Goal: Information Seeking & Learning: Learn about a topic

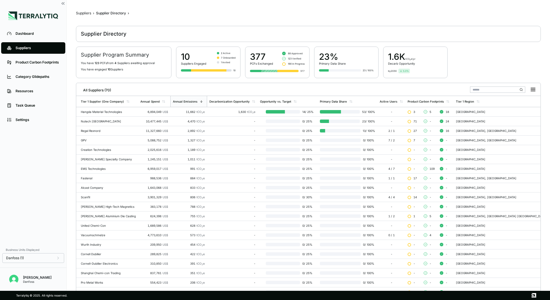
click at [82, 15] on div "Suppliers" at bounding box center [83, 13] width 15 height 5
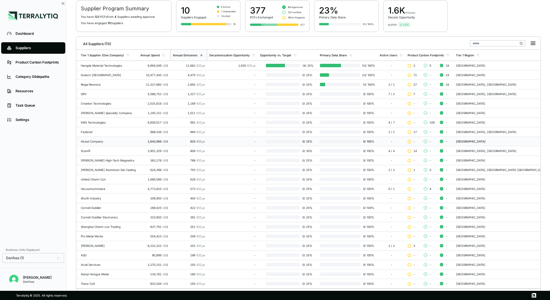
scroll to position [56, 0]
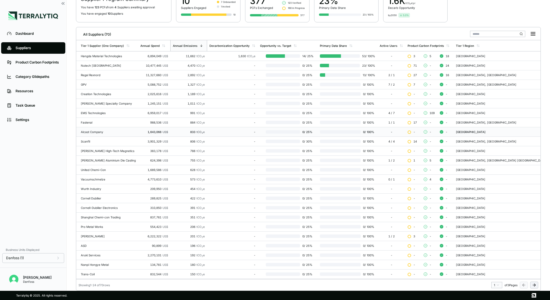
click at [534, 286] on icon at bounding box center [534, 285] width 5 height 5
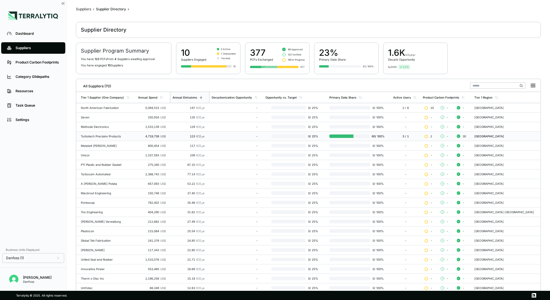
scroll to position [0, 0]
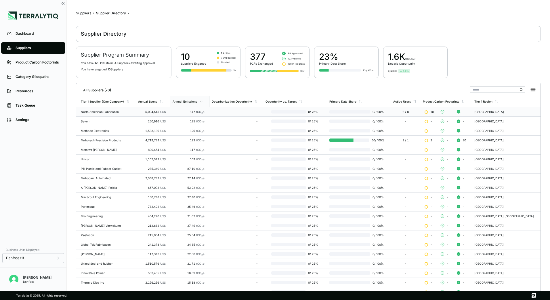
click at [96, 114] on td "North American Fabrication" at bounding box center [106, 111] width 60 height 9
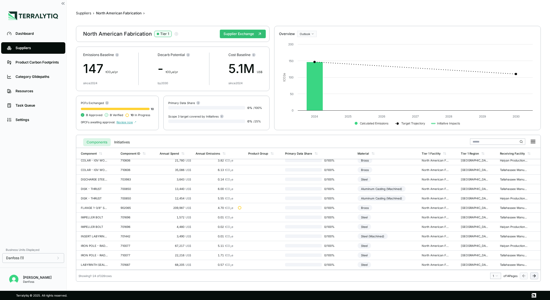
scroll to position [88, 0]
click at [131, 123] on span "Review now" at bounding box center [126, 121] width 20 height 3
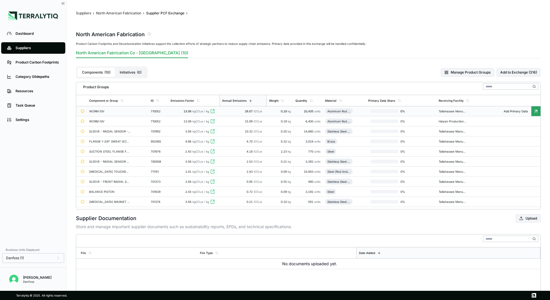
click at [214, 111] on icon at bounding box center [212, 111] width 5 height 5
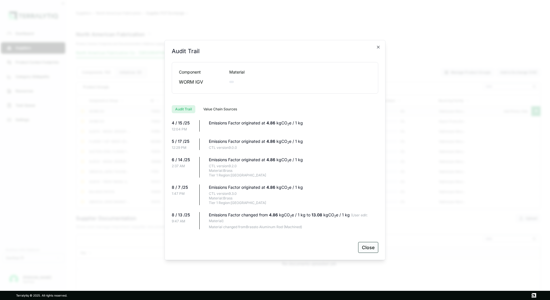
click at [365, 249] on button "Close" at bounding box center [368, 247] width 20 height 11
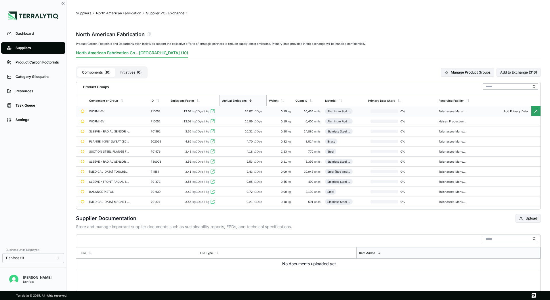
click at [136, 78] on div "Components ( 10 ) Initiatives ( 0 )" at bounding box center [112, 72] width 72 height 12
click at [135, 70] on button "Initiatives ( 0 )" at bounding box center [130, 72] width 31 height 9
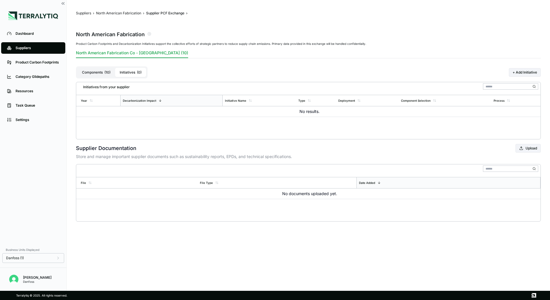
click at [101, 71] on button "Components ( 10 )" at bounding box center [96, 72] width 38 height 9
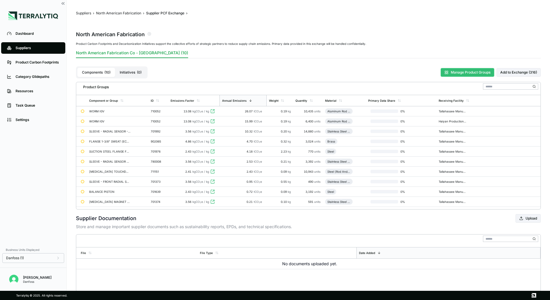
click at [468, 74] on button "Manage Product Groups" at bounding box center [466, 72] width 53 height 9
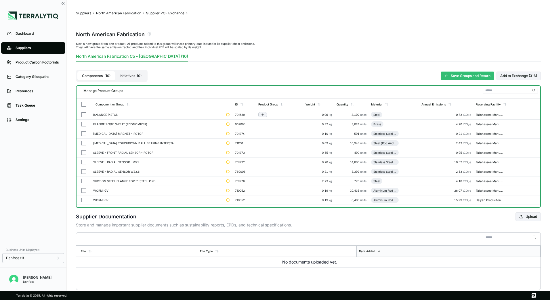
click at [83, 115] on button "button" at bounding box center [83, 114] width 5 height 5
click at [458, 76] on button "Save Groups and Return" at bounding box center [466, 76] width 53 height 9
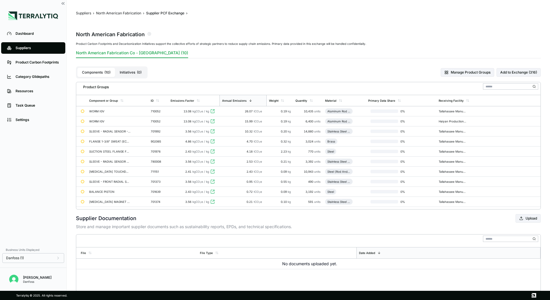
click at [115, 10] on main "Suppliers › North American Fabrication › Supplier PCF Exchange › North American…" at bounding box center [308, 145] width 483 height 291
click at [117, 14] on button "North American Fabrication" at bounding box center [118, 13] width 45 height 5
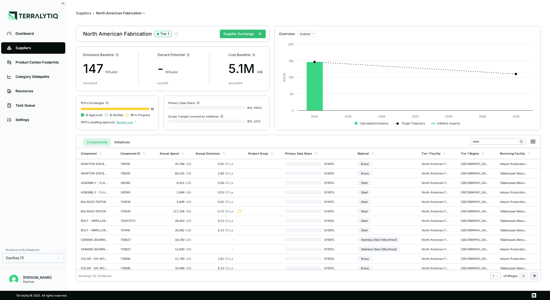
click at [534, 276] on icon at bounding box center [533, 276] width 3 height 0
click at [520, 278] on button at bounding box center [524, 276] width 8 height 7
click at [535, 277] on icon at bounding box center [534, 276] width 5 height 5
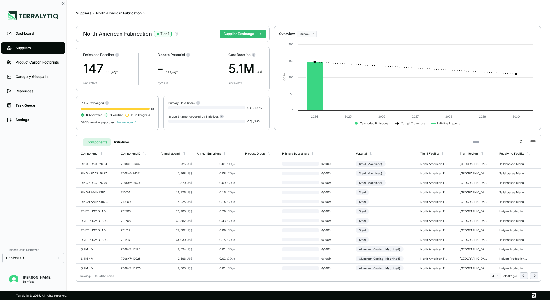
click at [535, 277] on icon at bounding box center [534, 276] width 5 height 5
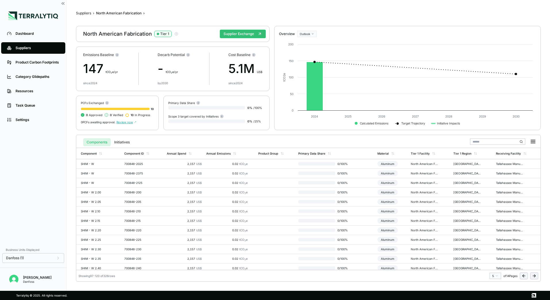
click at [535, 277] on icon at bounding box center [534, 276] width 5 height 5
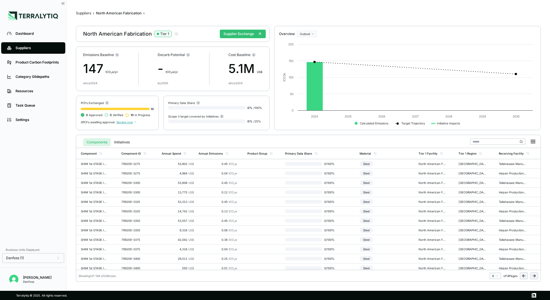
click at [535, 277] on icon at bounding box center [534, 276] width 5 height 5
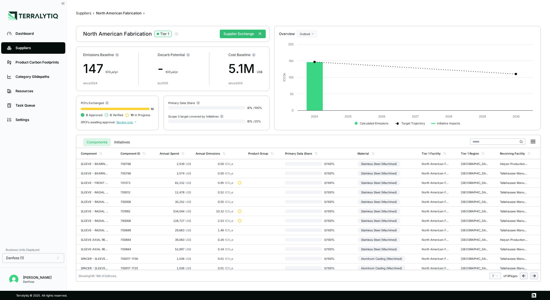
click at [535, 277] on icon at bounding box center [534, 276] width 5 height 5
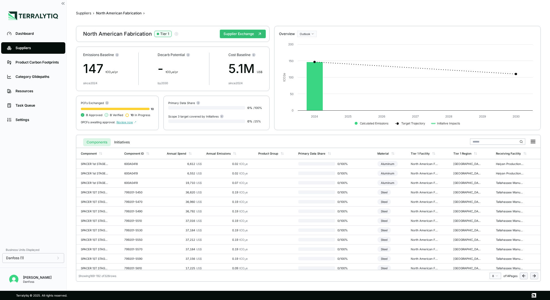
click at [535, 277] on icon at bounding box center [534, 276] width 5 height 5
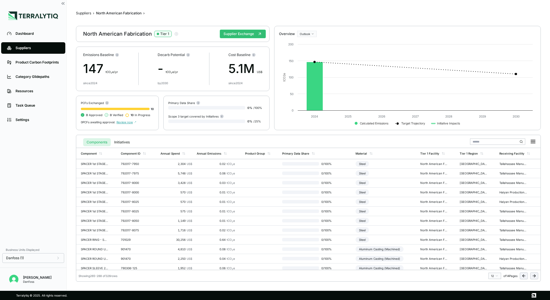
click at [535, 277] on icon at bounding box center [534, 276] width 5 height 5
click at [523, 277] on icon at bounding box center [523, 276] width 5 height 5
click at [523, 277] on icon at bounding box center [522, 276] width 1 height 3
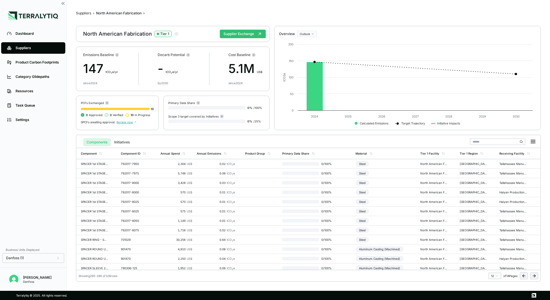
click at [523, 277] on icon at bounding box center [522, 276] width 1 height 3
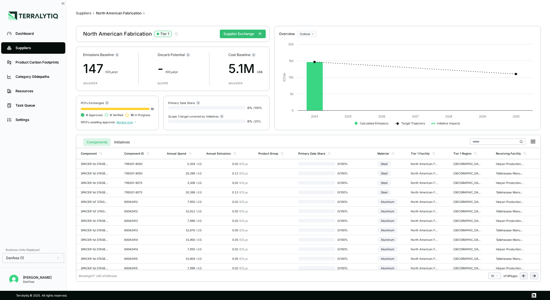
click at [523, 277] on icon at bounding box center [522, 276] width 1 height 3
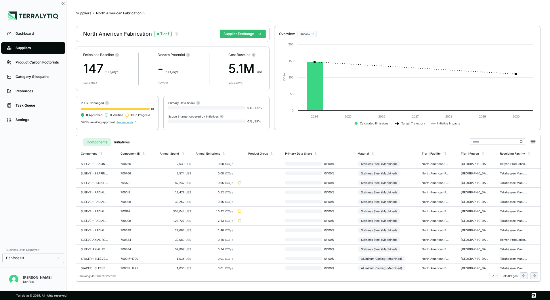
click at [523, 277] on icon at bounding box center [522, 276] width 1 height 3
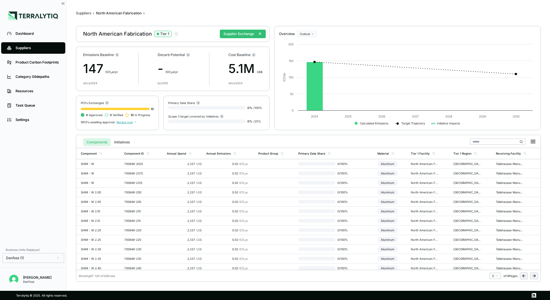
click at [525, 276] on icon at bounding box center [523, 276] width 5 height 5
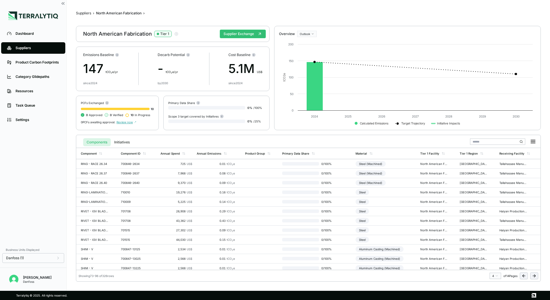
click at [492, 277] on html "Dashboard Suppliers Product Carbon Footprints Category Glidepaths Resources Tas…" at bounding box center [275, 150] width 550 height 300
click at [491, 232] on div "1" at bounding box center [493, 230] width 9 height 7
click at [181, 154] on icon at bounding box center [182, 153] width 3 height 3
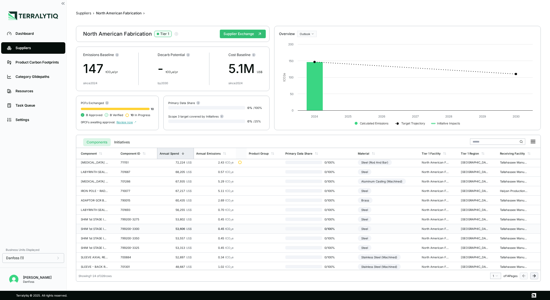
scroll to position [117, 0]
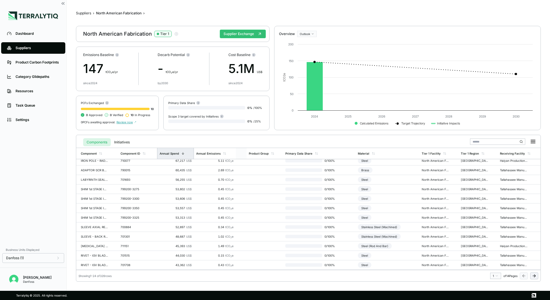
click at [534, 280] on div "Components Initiatives Component Component ID Annual Spend Annual Emissions Pro…" at bounding box center [308, 208] width 465 height 147
click at [534, 278] on icon at bounding box center [534, 276] width 5 height 5
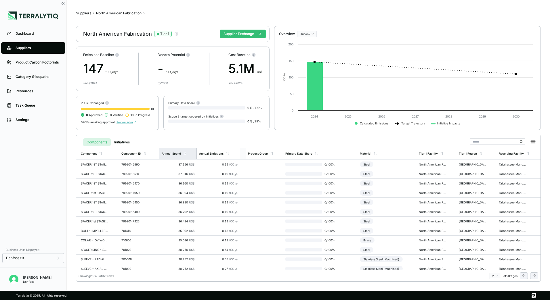
scroll to position [0, 0]
click at [522, 279] on button at bounding box center [524, 276] width 8 height 7
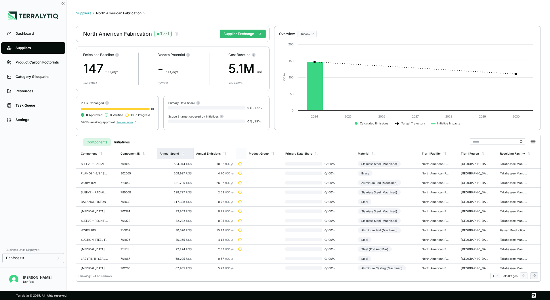
click at [83, 14] on button "Suppliers" at bounding box center [83, 13] width 15 height 5
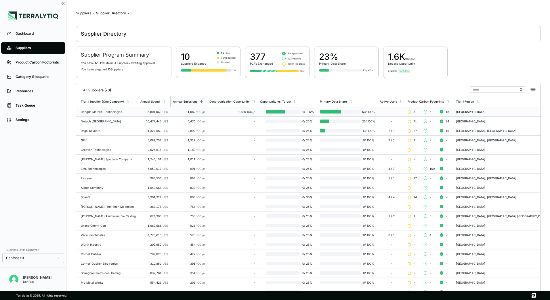
click at [115, 115] on td "Hangda Material Technologies" at bounding box center [107, 111] width 62 height 9
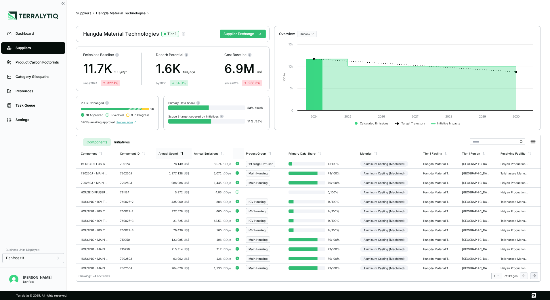
click at [181, 157] on div "Annual Spend" at bounding box center [173, 153] width 35 height 11
click at [534, 276] on icon at bounding box center [534, 276] width 5 height 5
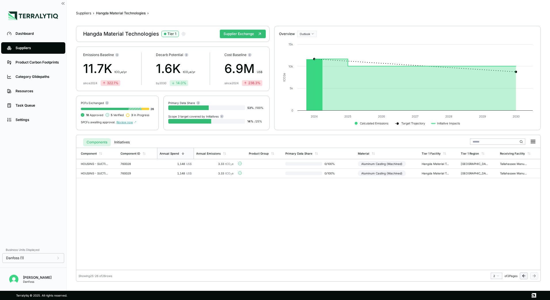
click at [525, 278] on button at bounding box center [524, 276] width 8 height 7
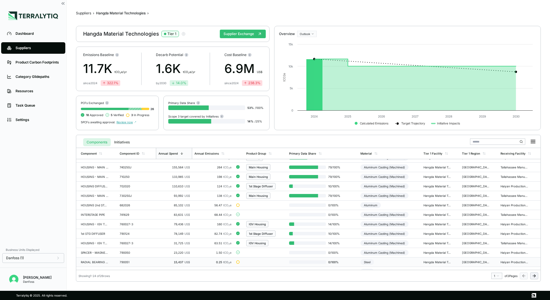
scroll to position [117, 0]
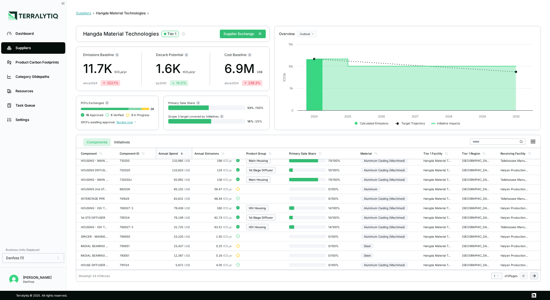
click at [85, 15] on button "Suppliers" at bounding box center [83, 13] width 15 height 5
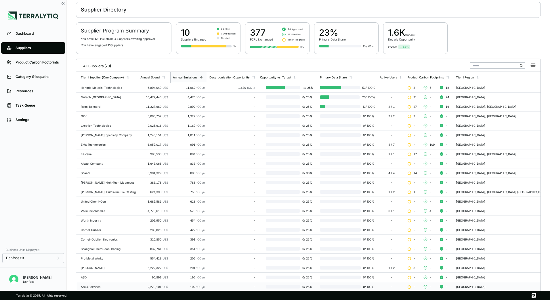
scroll to position [56, 0]
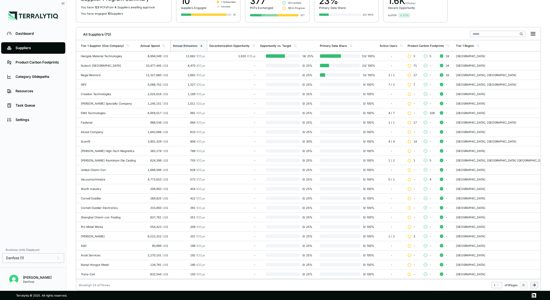
click at [534, 287] on icon at bounding box center [534, 285] width 5 height 5
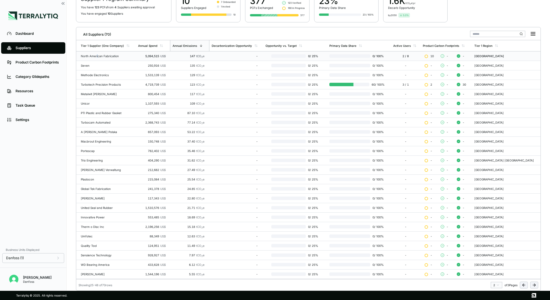
click at [97, 57] on div "North American Fabrication" at bounding box center [107, 55] width 53 height 3
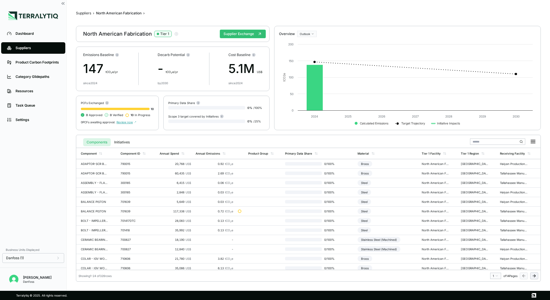
click at [49, 177] on div "Dashboard Suppliers Product Carbon Footprints Category Glidepaths Resources Tas…" at bounding box center [33, 135] width 66 height 218
click at [184, 155] on icon at bounding box center [182, 153] width 3 height 3
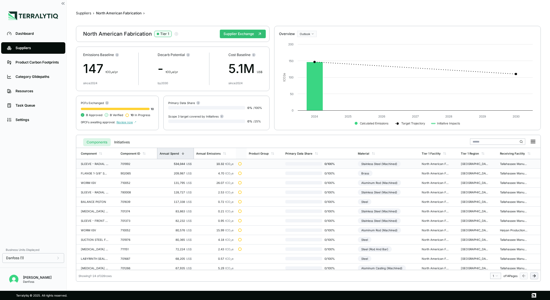
click at [123, 164] on div "701992" at bounding box center [134, 163] width 28 height 3
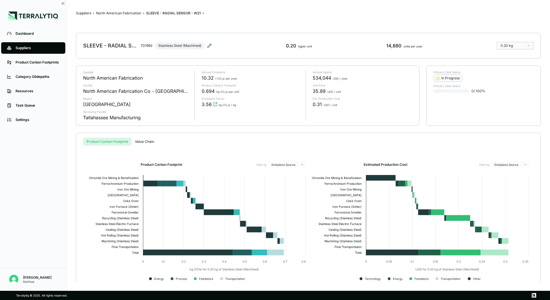
click at [209, 45] on icon at bounding box center [209, 46] width 4 height 4
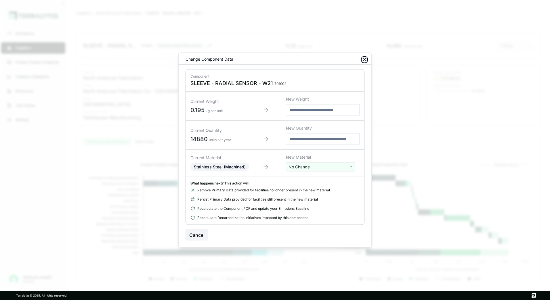
click at [363, 58] on icon "button" at bounding box center [364, 60] width 5 height 5
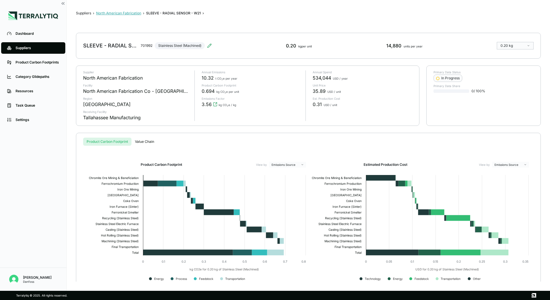
click at [136, 13] on button "North American Fabrication" at bounding box center [118, 13] width 45 height 5
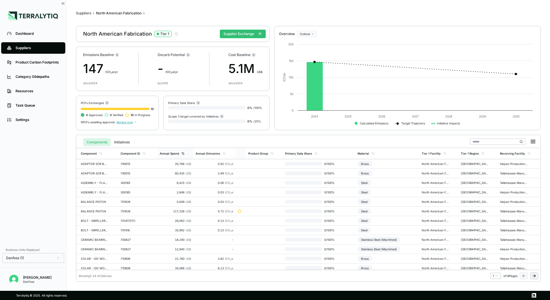
click at [178, 156] on div "Annual Spend" at bounding box center [175, 153] width 36 height 11
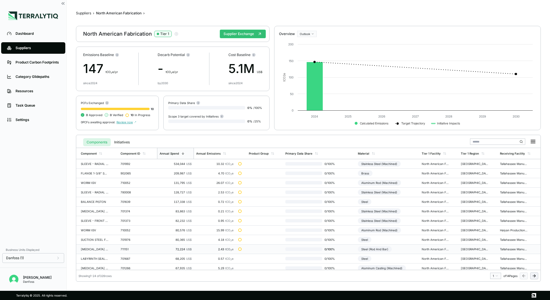
click at [147, 253] on td "711151" at bounding box center [137, 249] width 39 height 9
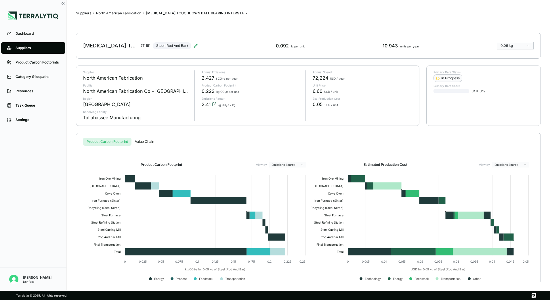
click at [212, 106] on icon "View audit trail" at bounding box center [214, 104] width 5 height 5
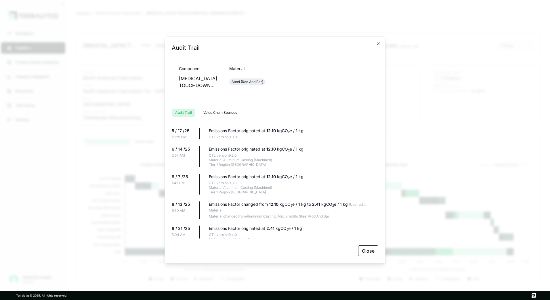
scroll to position [22, 0]
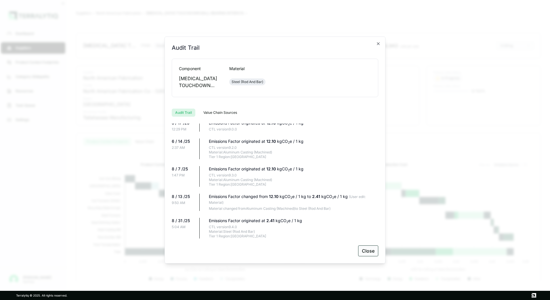
click at [369, 249] on button "Close" at bounding box center [368, 251] width 20 height 11
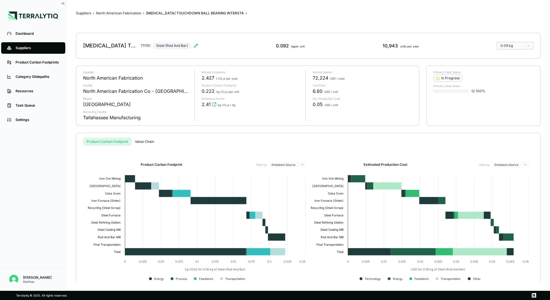
click at [147, 141] on button "Value Chain" at bounding box center [144, 142] width 26 height 8
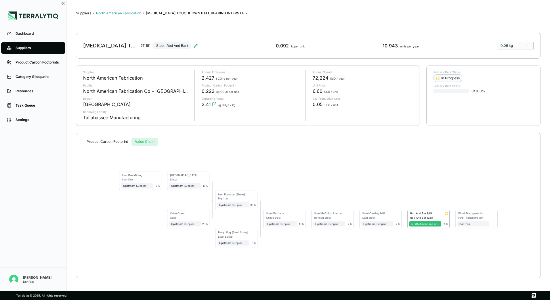
click at [119, 15] on button "North American Fabrication" at bounding box center [118, 13] width 45 height 5
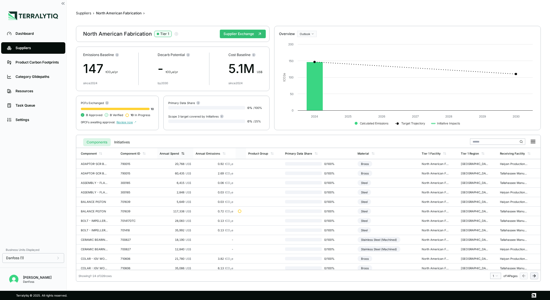
click at [173, 156] on div "Annual Spend" at bounding box center [175, 153] width 36 height 11
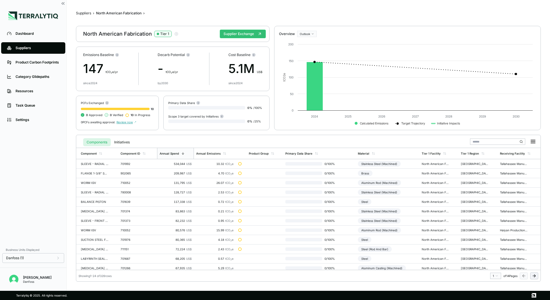
click at [126, 122] on span "Review now" at bounding box center [126, 121] width 20 height 3
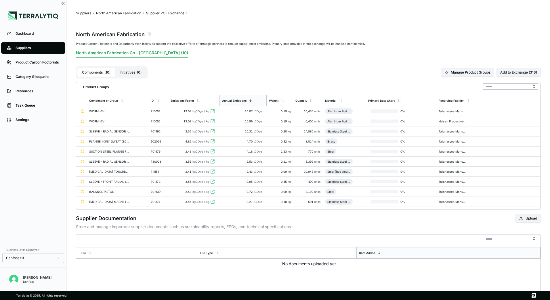
click at [126, 73] on button "Initiatives ( 0 )" at bounding box center [130, 72] width 31 height 9
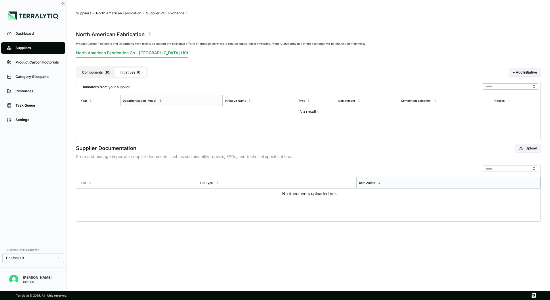
click at [98, 74] on button "Components ( 10 )" at bounding box center [96, 72] width 38 height 9
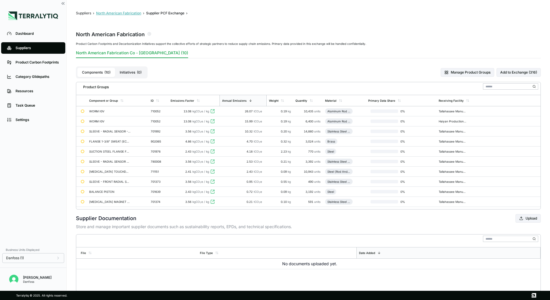
click at [136, 14] on button "North American Fabrication" at bounding box center [118, 13] width 45 height 5
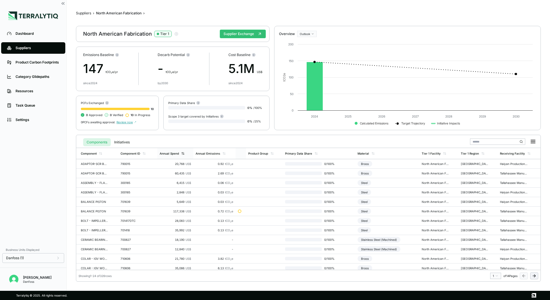
click at [178, 153] on div "Annual Spend" at bounding box center [169, 153] width 19 height 3
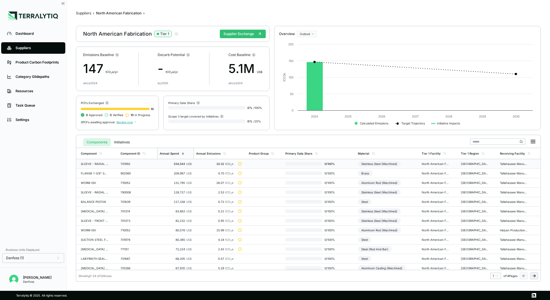
click at [262, 163] on td at bounding box center [264, 163] width 37 height 9
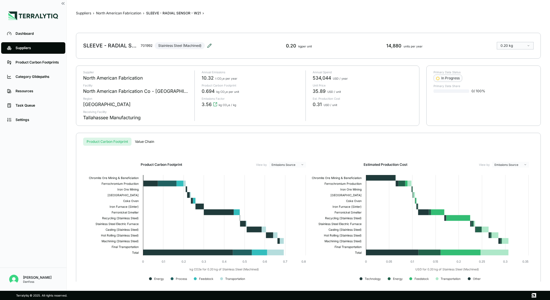
click at [210, 48] on icon at bounding box center [209, 45] width 5 height 5
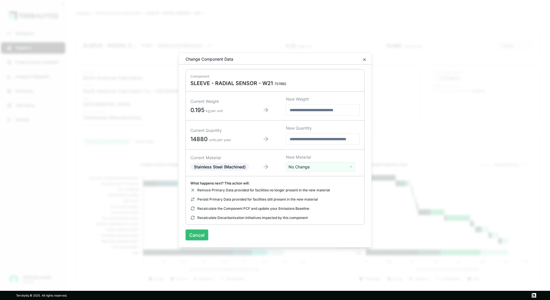
click at [203, 234] on button "Cancel" at bounding box center [196, 235] width 23 height 11
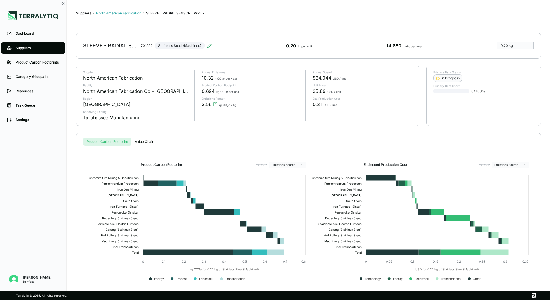
click at [126, 12] on button "North American Fabrication" at bounding box center [118, 13] width 45 height 5
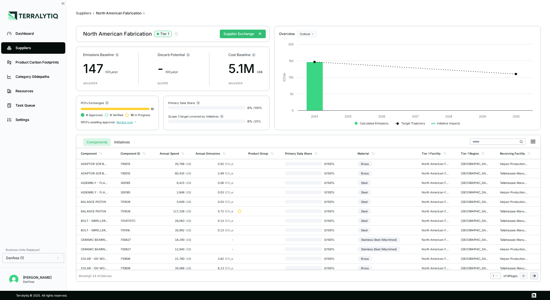
click at [124, 123] on span "Review now" at bounding box center [126, 121] width 20 height 3
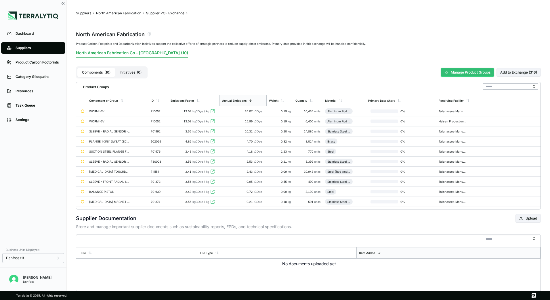
click at [468, 75] on button "Manage Product Groups" at bounding box center [466, 72] width 53 height 9
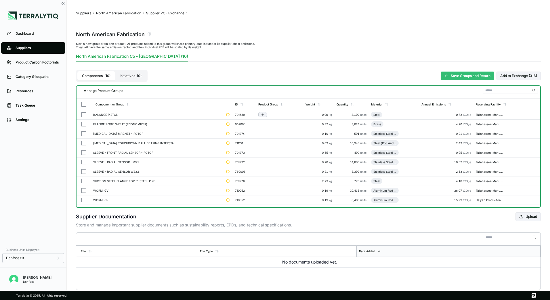
click at [83, 116] on button "button" at bounding box center [83, 114] width 5 height 5
click at [261, 114] on icon "Add to group" at bounding box center [262, 114] width 3 height 3
click at [262, 115] on icon "Add to group" at bounding box center [263, 115] width 2 height 0
click at [81, 116] on div at bounding box center [83, 114] width 5 height 5
click at [258, 126] on button "Add to group" at bounding box center [262, 124] width 9 height 5
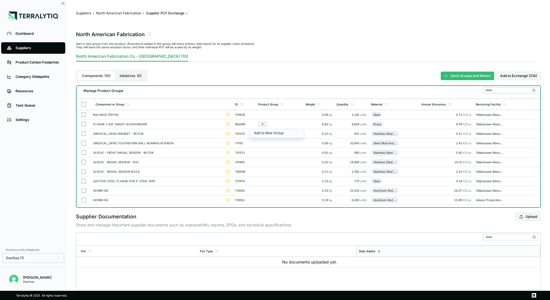
click at [267, 133] on button "Add to New Group" at bounding box center [276, 134] width 55 height 10
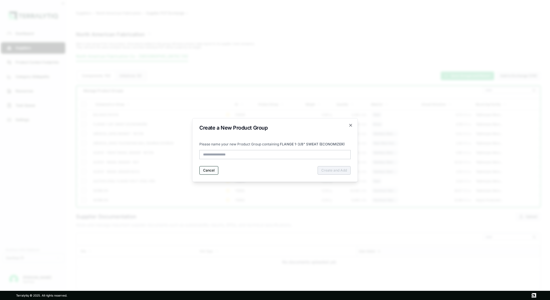
click at [209, 172] on button "Cancel" at bounding box center [208, 170] width 19 height 9
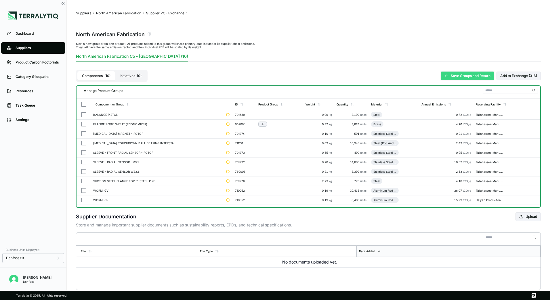
click at [478, 77] on button "Save Groups and Return" at bounding box center [466, 76] width 53 height 9
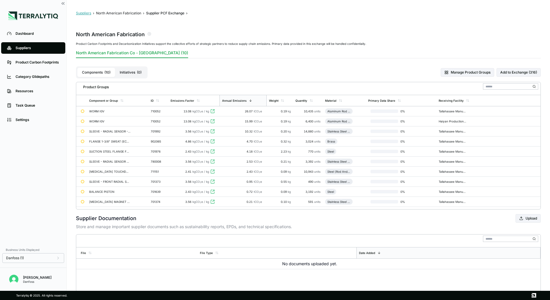
click at [80, 13] on button "Suppliers" at bounding box center [83, 13] width 15 height 5
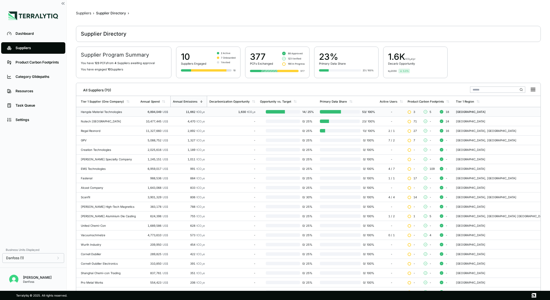
click at [105, 112] on div "Hangda Material Technologies" at bounding box center [108, 111] width 55 height 3
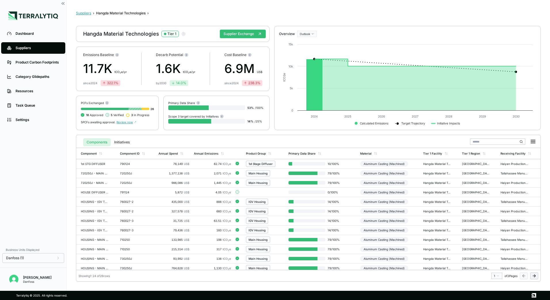
click at [86, 15] on button "Suppliers" at bounding box center [83, 13] width 15 height 5
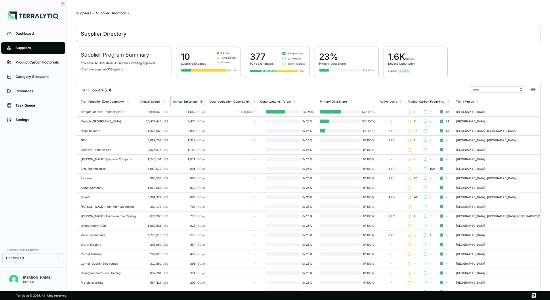
click at [86, 13] on div "Suppliers" at bounding box center [83, 13] width 15 height 5
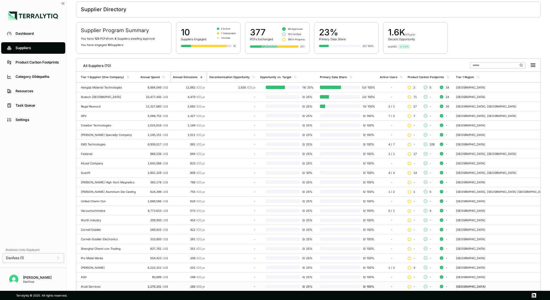
scroll to position [56, 0]
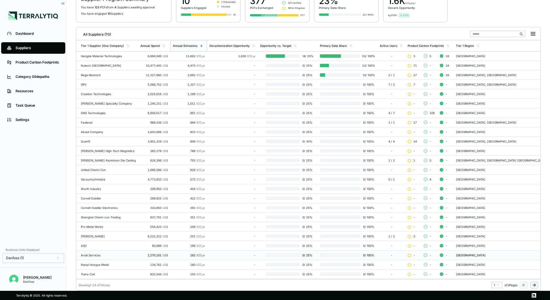
click at [534, 285] on icon at bounding box center [533, 285] width 3 height 0
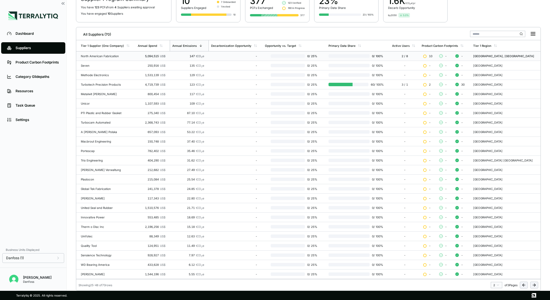
click at [104, 54] on td "North American Fabrication" at bounding box center [105, 55] width 59 height 9
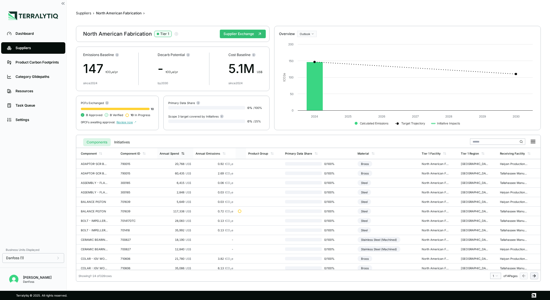
click at [177, 152] on div "Annual Spend" at bounding box center [169, 153] width 19 height 3
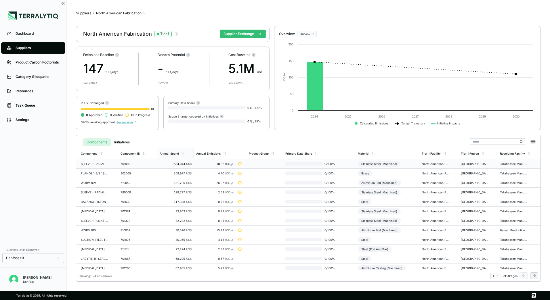
click at [157, 165] on td "534,044 US$" at bounding box center [175, 163] width 37 height 9
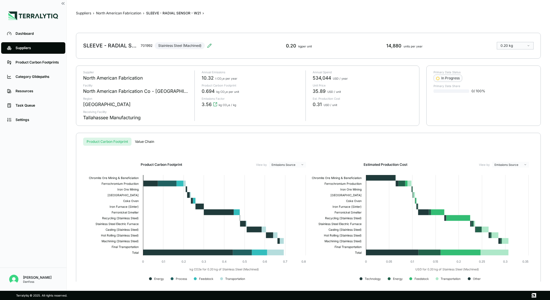
drag, startPoint x: 129, startPoint y: 15, endPoint x: 135, endPoint y: 27, distance: 13.9
click at [135, 25] on div "Suppliers › North American Fabrication › SLEEVE - RADIAL SENSOR - W21 › SLEEVE …" at bounding box center [308, 145] width 465 height 273
click at [150, 131] on div "Suppliers › North American Fabrication › SLEEVE - RADIAL SENSOR - W21 › SLEEVE …" at bounding box center [308, 145] width 465 height 273
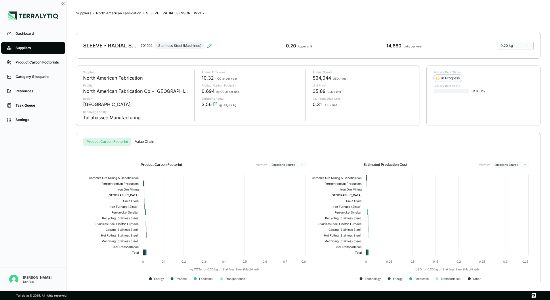
click at [116, 145] on button "Product Carbon Footprint" at bounding box center [107, 142] width 48 height 8
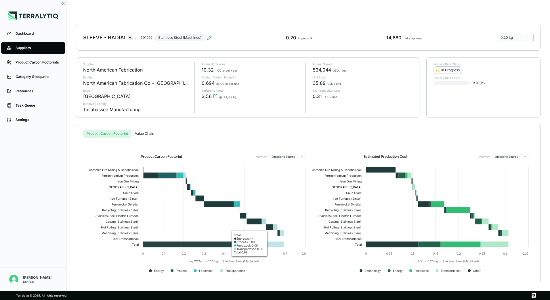
scroll to position [10, 0]
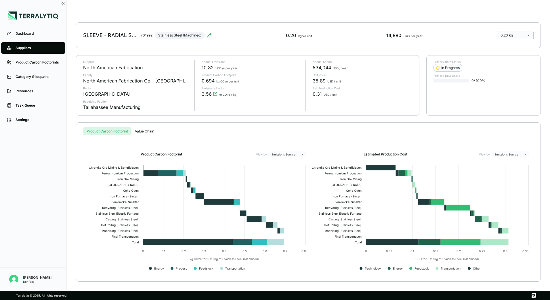
click at [208, 38] on div "SLEEVE - RADIAL SENSOR - W21 701992 Stainless Steel (Machined)" at bounding box center [147, 35] width 129 height 16
click at [209, 37] on icon at bounding box center [209, 35] width 5 height 5
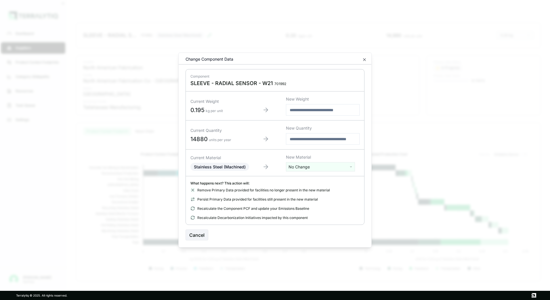
click at [362, 59] on div "Change Component Data" at bounding box center [275, 60] width 193 height 8
click at [364, 60] on icon "button" at bounding box center [364, 60] width 2 height 2
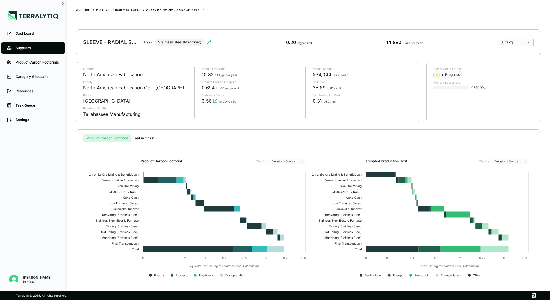
scroll to position [0, 0]
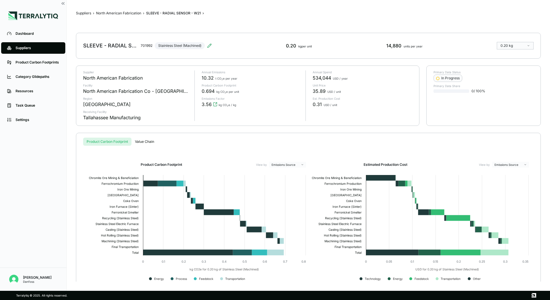
click at [129, 11] on div "Suppliers › North American Fabrication › SLEEVE - RADIAL SENSOR - W21 › SLEEVE …" at bounding box center [308, 145] width 465 height 273
click at [129, 12] on button "North American Fabrication" at bounding box center [118, 13] width 45 height 5
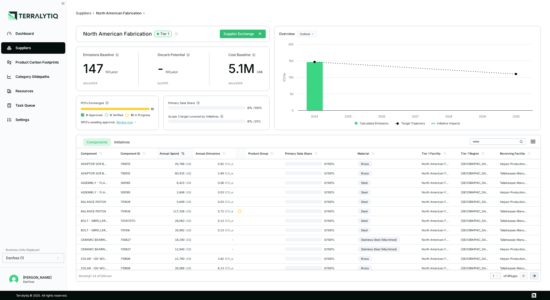
click at [182, 154] on icon at bounding box center [182, 153] width 3 height 3
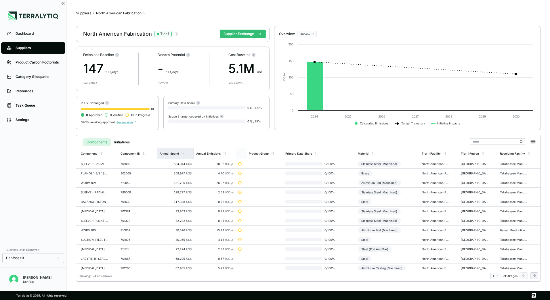
click at [126, 124] on div "PCFs Exchanged 10 0 Approved 0 Verified 10 In Progress 0 PCFs awaiting approval…" at bounding box center [117, 113] width 83 height 35
click at [126, 123] on span "Review now" at bounding box center [126, 121] width 20 height 3
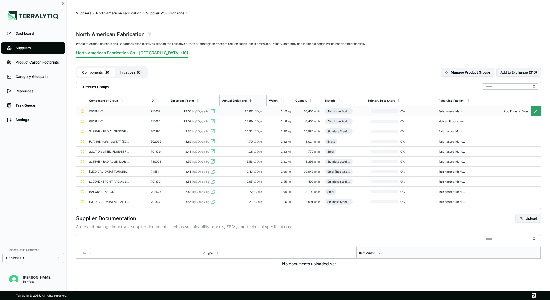
click at [214, 112] on icon at bounding box center [212, 111] width 5 height 5
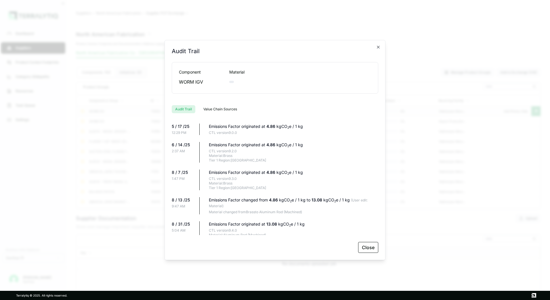
scroll to position [22, 0]
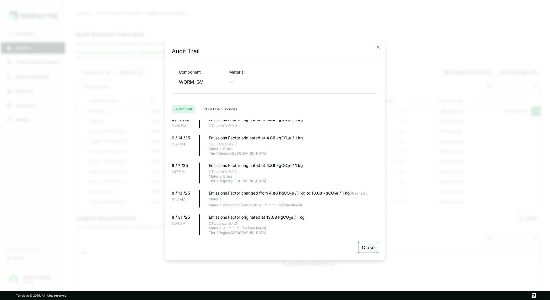
click at [365, 248] on button "Close" at bounding box center [368, 247] width 20 height 11
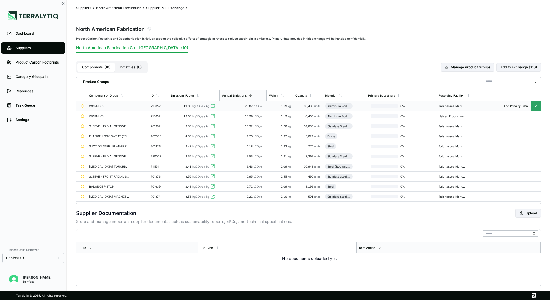
scroll to position [0, 0]
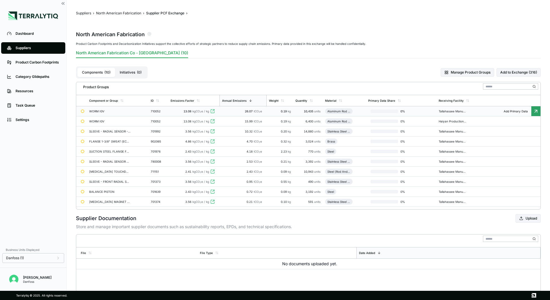
click at [120, 113] on div "WORM IGV" at bounding box center [109, 111] width 41 height 3
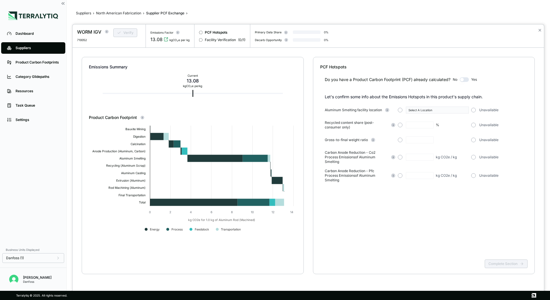
click at [542, 30] on div "✕" at bounding box center [539, 35] width 8 height 23
click at [540, 30] on button "✕" at bounding box center [540, 30] width 4 height 7
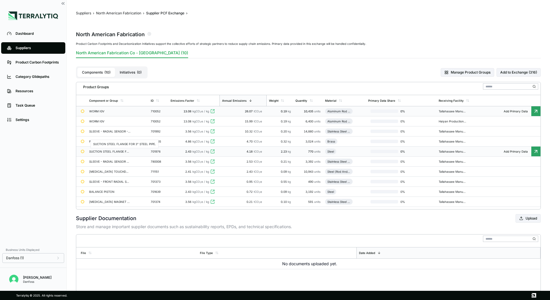
click at [128, 152] on div "SUCTION STEEL FLANGE FOR 3" STEEL PIPE." at bounding box center [109, 151] width 41 height 3
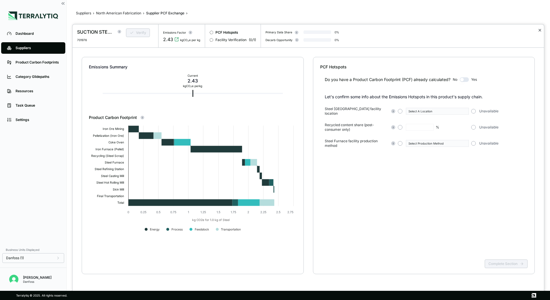
click at [539, 31] on button "✕" at bounding box center [540, 30] width 4 height 7
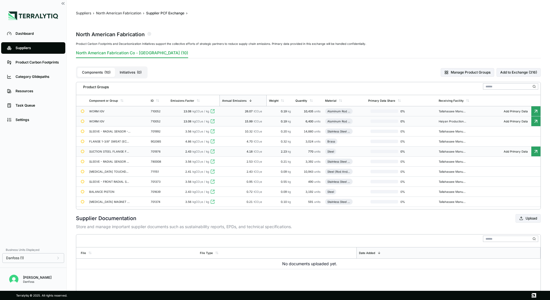
click at [114, 121] on div "WORM IGV" at bounding box center [109, 121] width 41 height 3
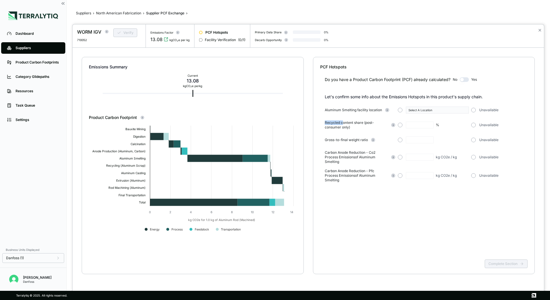
drag, startPoint x: 325, startPoint y: 122, endPoint x: 343, endPoint y: 124, distance: 18.5
click at [343, 124] on span "Recycled content share (post-consumer only)" at bounding box center [357, 124] width 64 height 9
drag, startPoint x: 343, startPoint y: 124, endPoint x: 354, endPoint y: 128, distance: 11.3
click at [354, 128] on span "Recycled content share (post-consumer only)" at bounding box center [357, 124] width 64 height 9
click at [540, 29] on button "✕" at bounding box center [540, 30] width 4 height 7
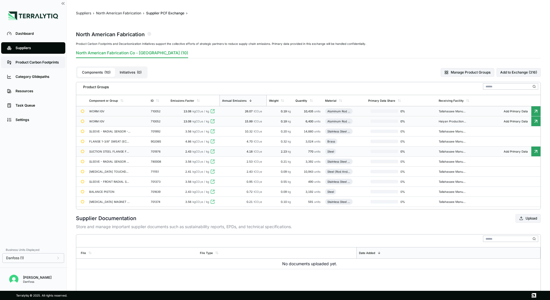
click at [33, 62] on div "Product Carbon Footprints" at bounding box center [38, 62] width 44 height 5
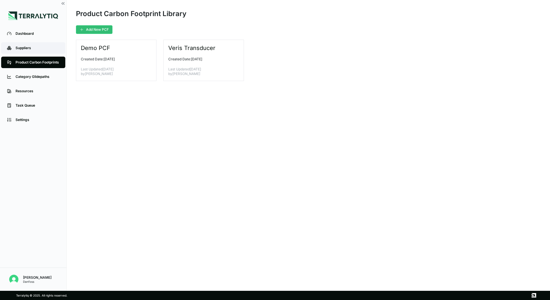
click at [24, 49] on div "Suppliers" at bounding box center [38, 48] width 44 height 5
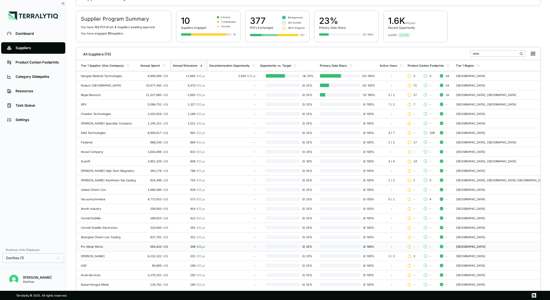
scroll to position [27, 0]
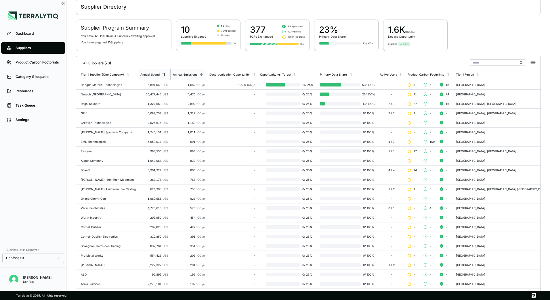
click at [163, 76] on div "Annual Spend" at bounding box center [154, 74] width 32 height 11
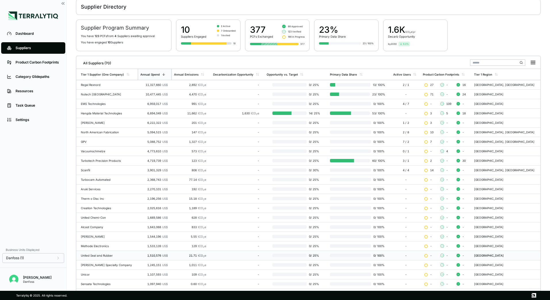
scroll to position [56, 0]
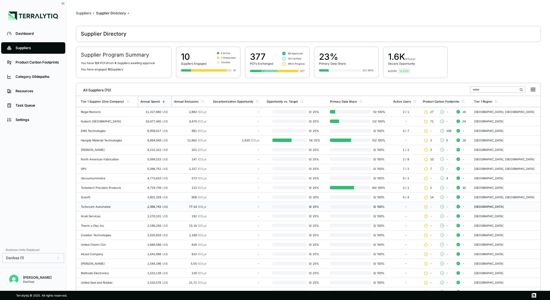
scroll to position [56, 0]
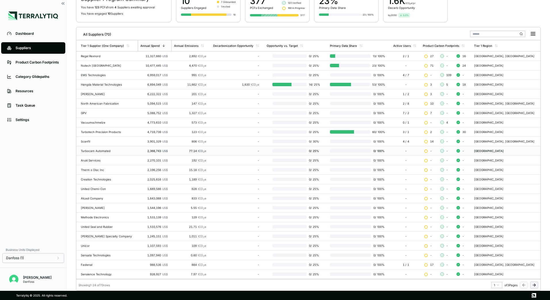
click at [89, 152] on div "Turbocam Automated" at bounding box center [108, 150] width 55 height 3
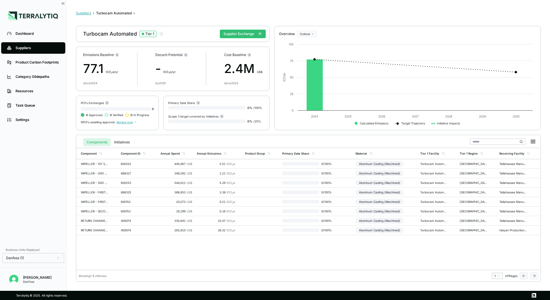
click at [80, 12] on button "Suppliers" at bounding box center [83, 13] width 15 height 5
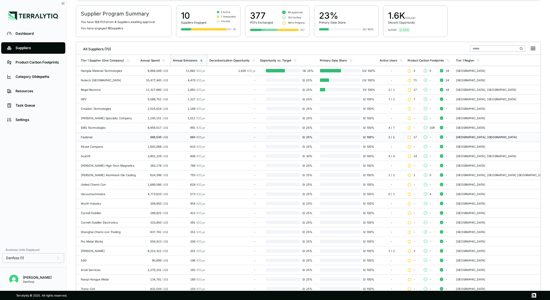
scroll to position [27, 0]
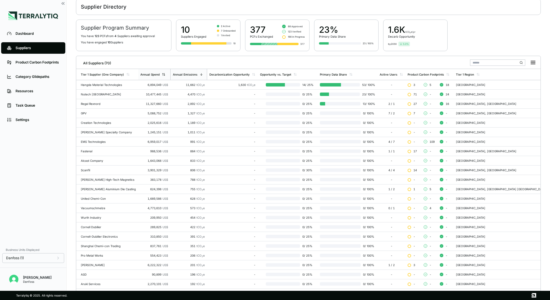
click at [160, 76] on div "Annual Spend" at bounding box center [154, 74] width 32 height 11
